Goal: Information Seeking & Learning: Learn about a topic

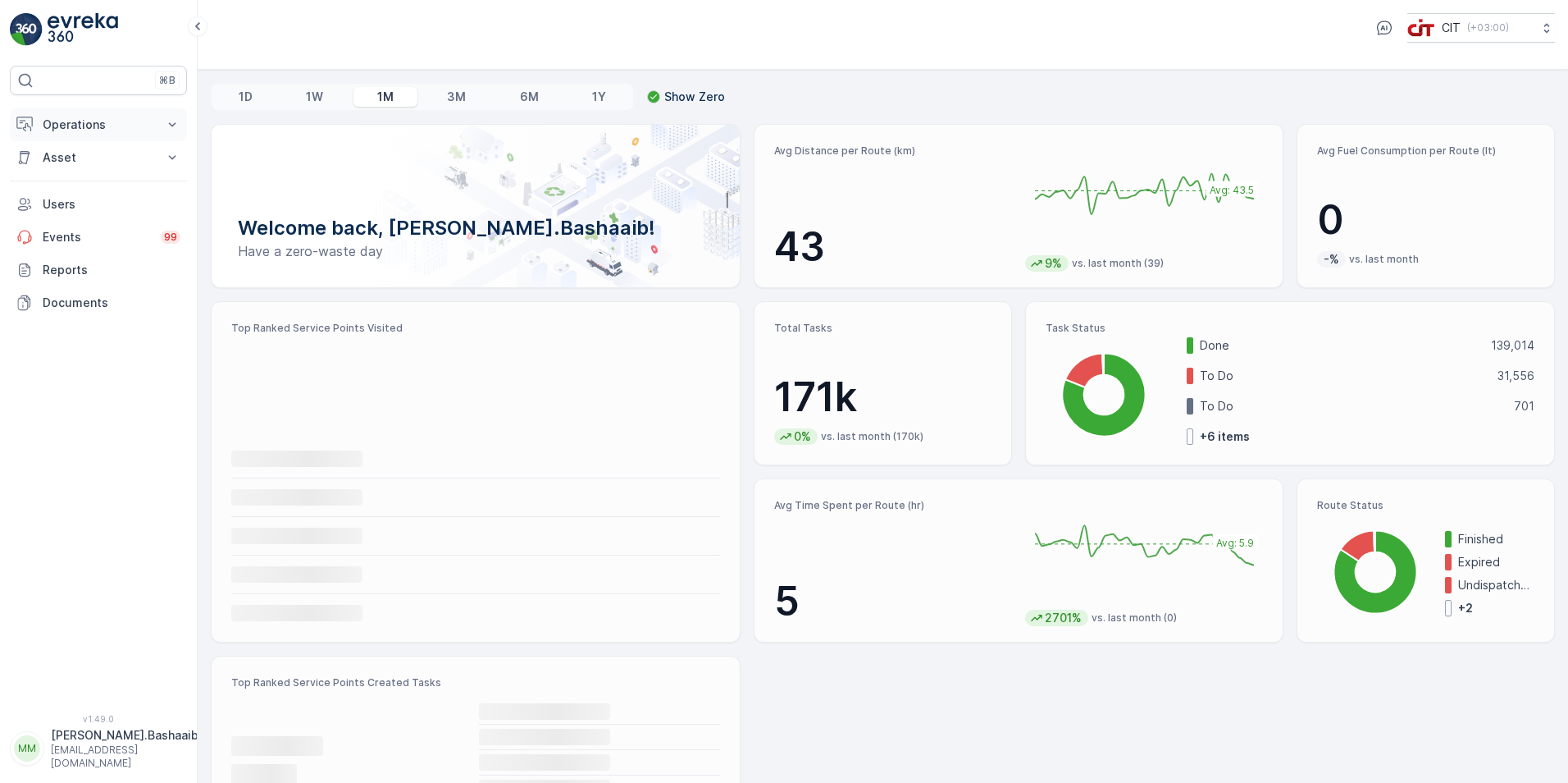
click at [85, 130] on p "Operations" at bounding box center [99, 124] width 111 height 16
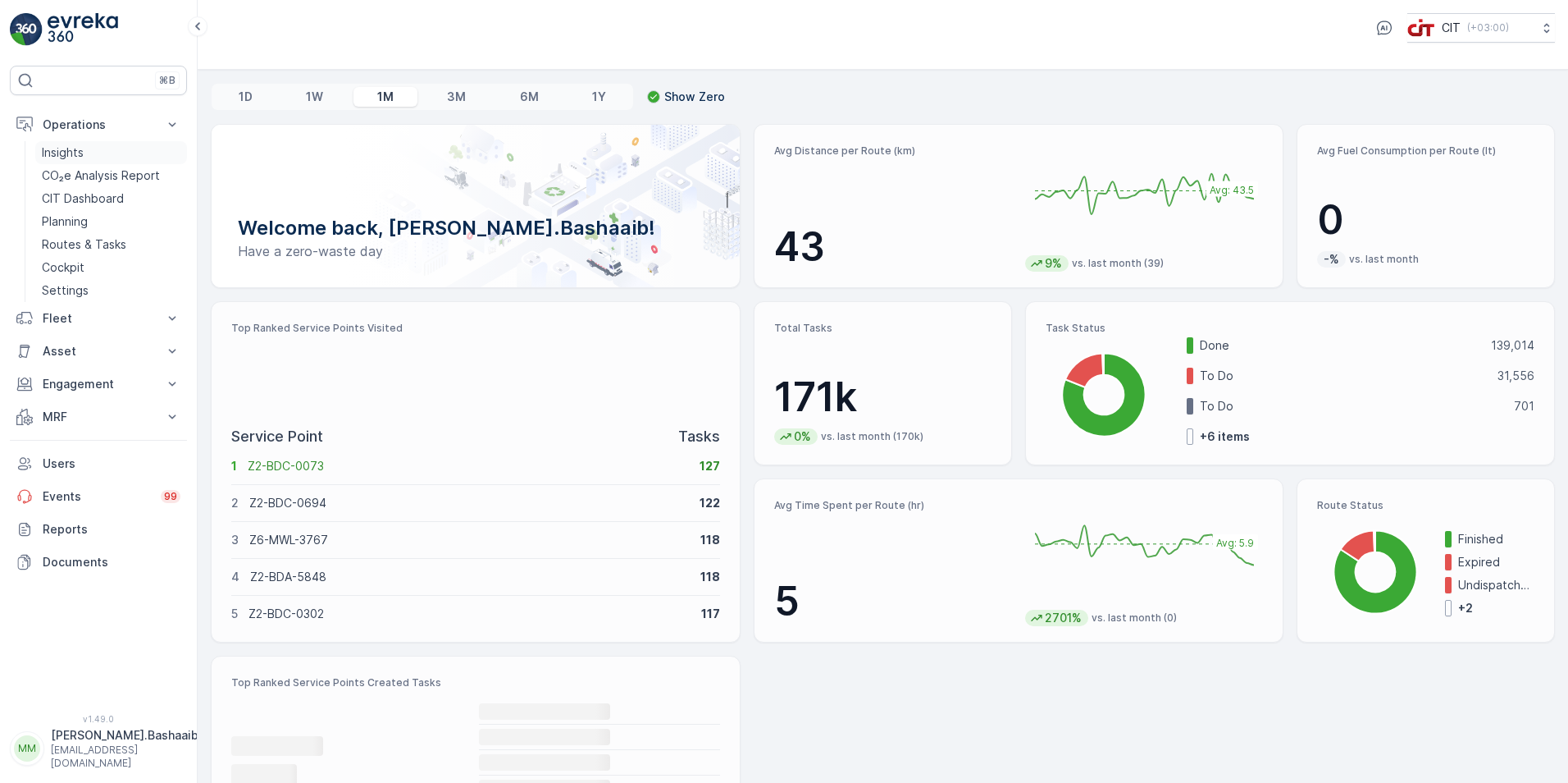
click at [101, 157] on link "Insights" at bounding box center [111, 153] width 152 height 23
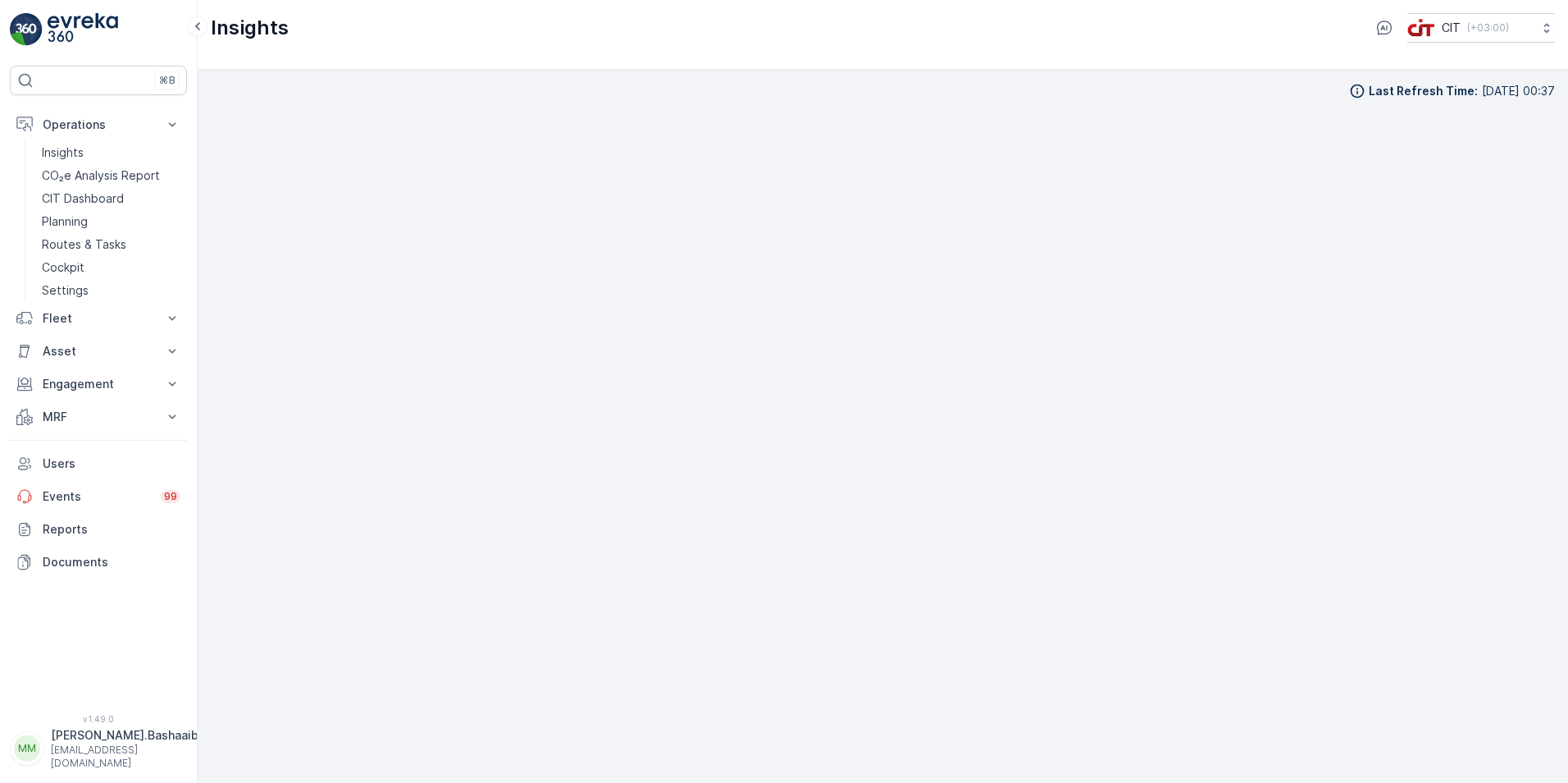
scroll to position [16, 0]
click at [105, 742] on p "[PERSON_NAME].Bashaaib" at bounding box center [124, 735] width 147 height 16
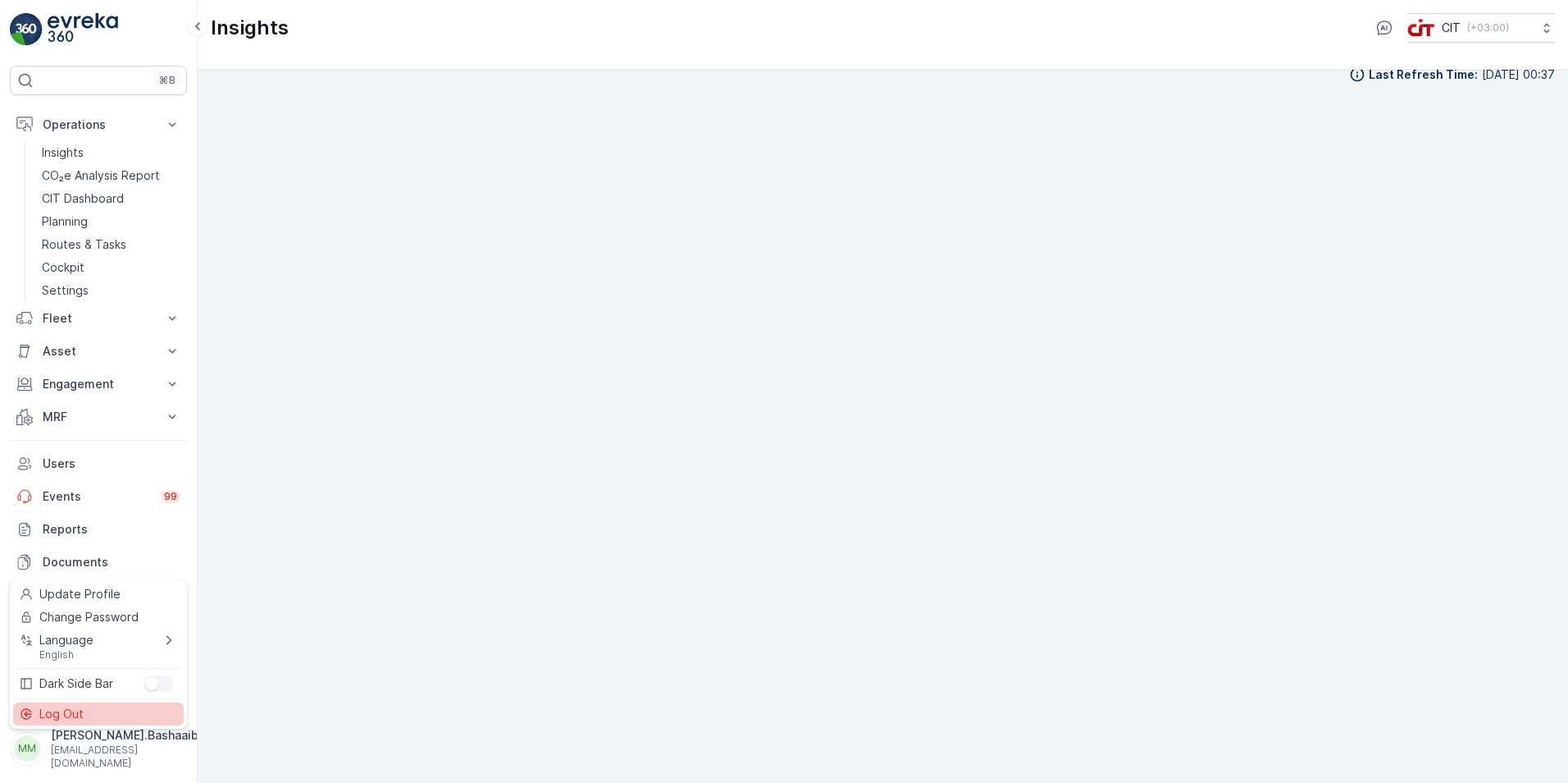
click at [86, 714] on div "Log Out" at bounding box center [98, 714] width 171 height 23
